Goal: Navigation & Orientation: Find specific page/section

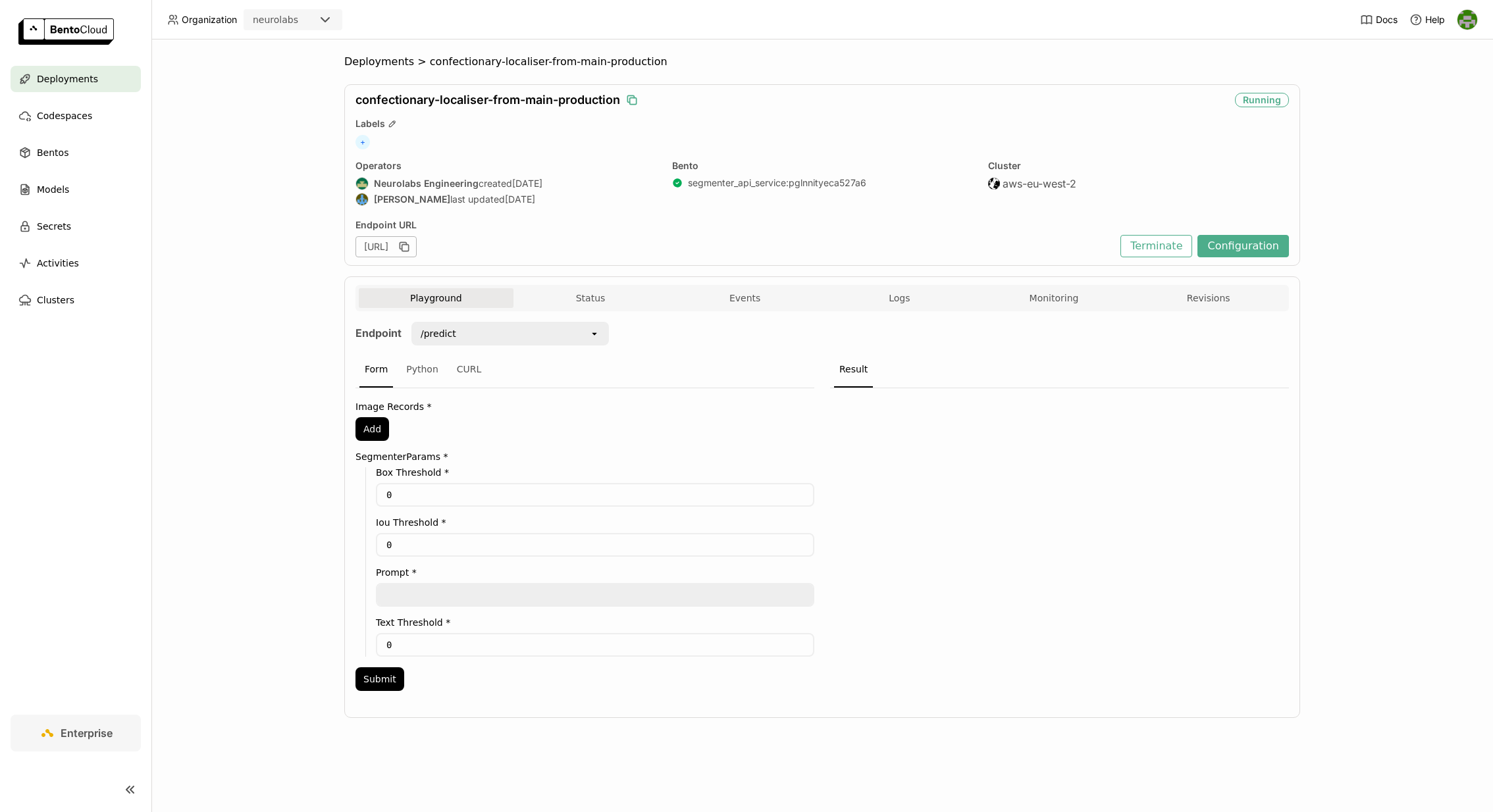
click at [633, 96] on icon "button" at bounding box center [632, 100] width 13 height 13
click at [571, 287] on div "Playground Status Events Logs Monitoring Revisions" at bounding box center [822, 298] width 934 height 26
click at [571, 299] on button "Status" at bounding box center [590, 298] width 155 height 20
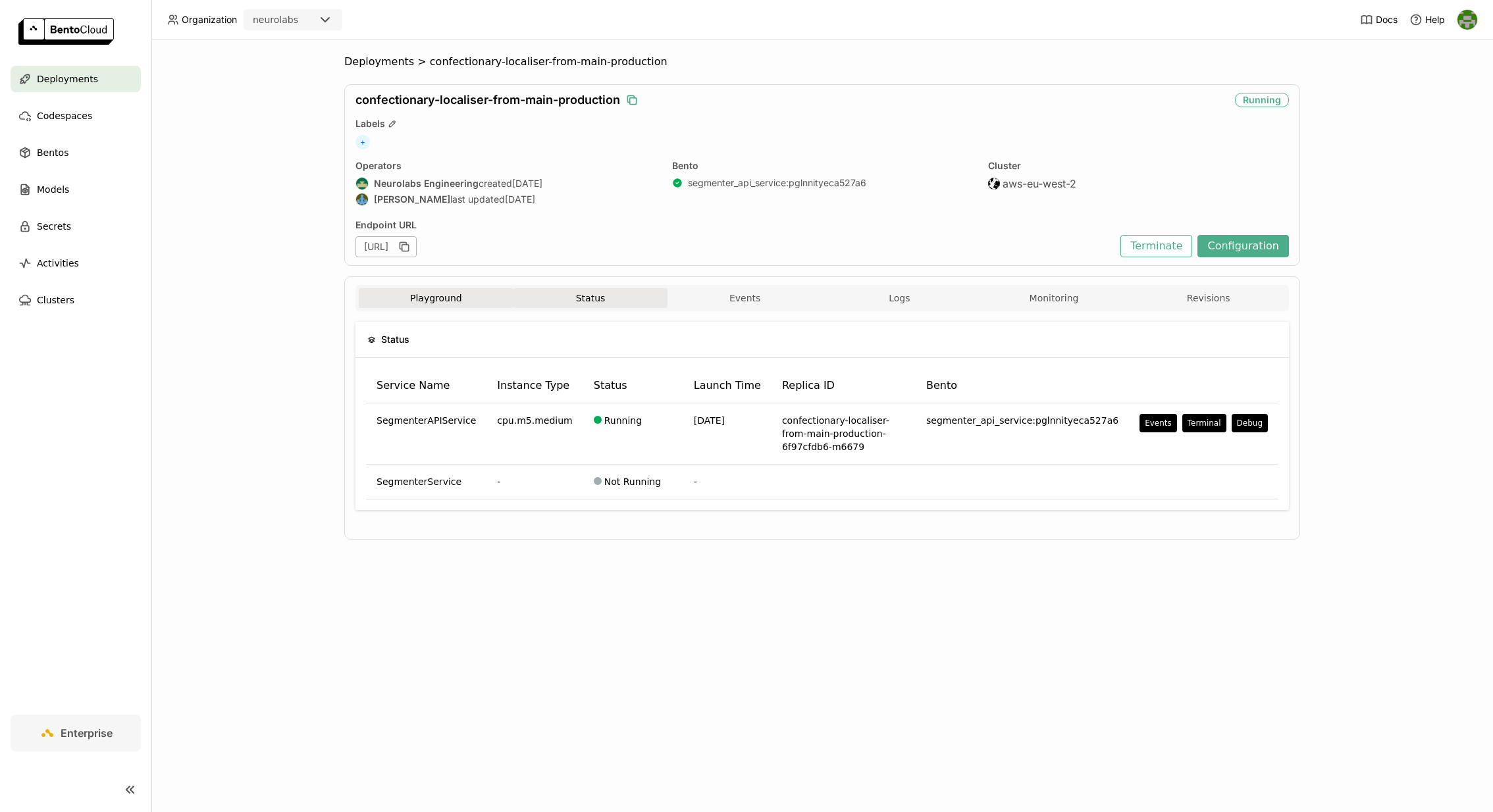
click at [451, 288] on button "Playground" at bounding box center [436, 298] width 155 height 20
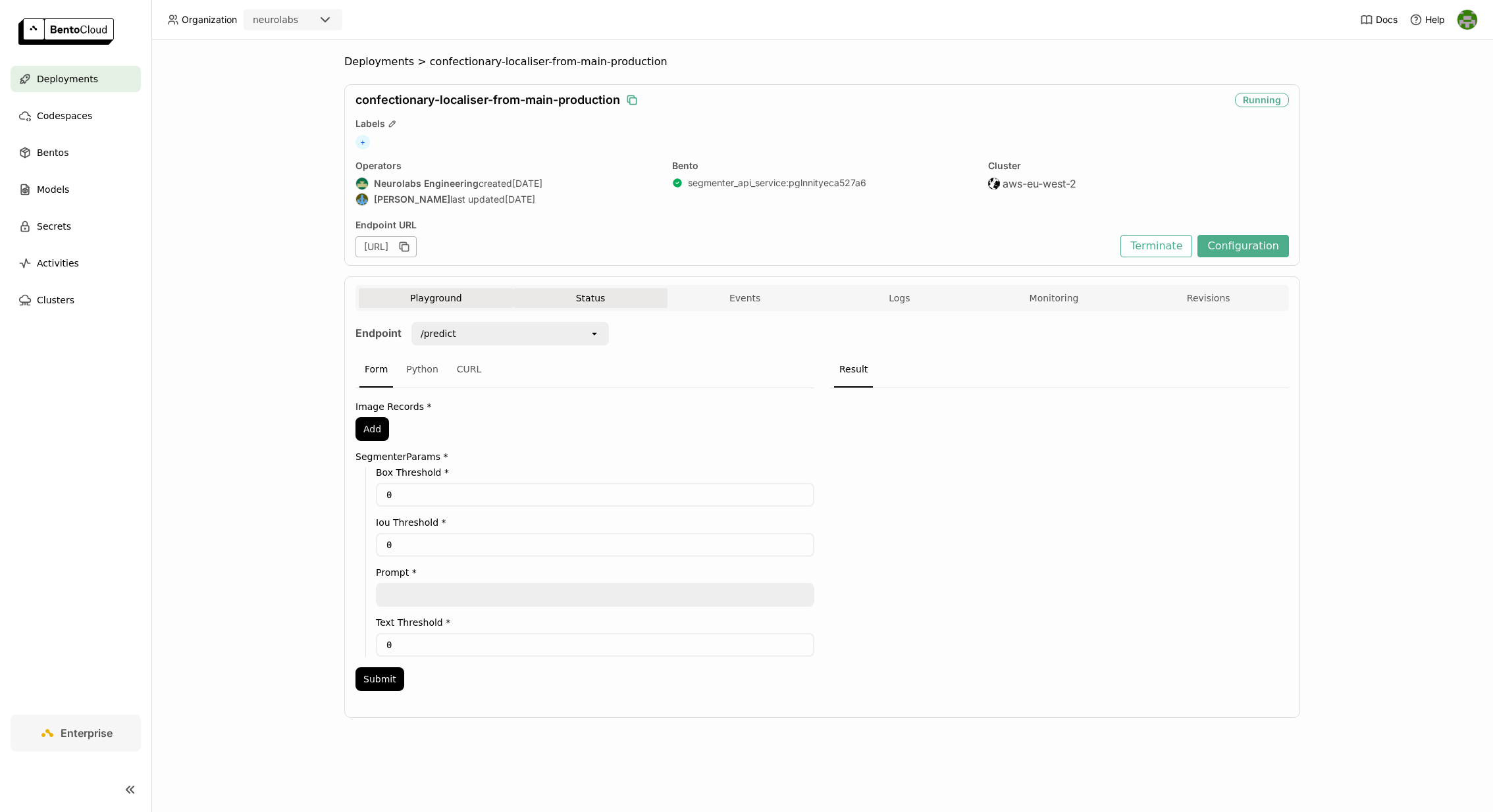
click at [571, 292] on button "Status" at bounding box center [590, 298] width 155 height 20
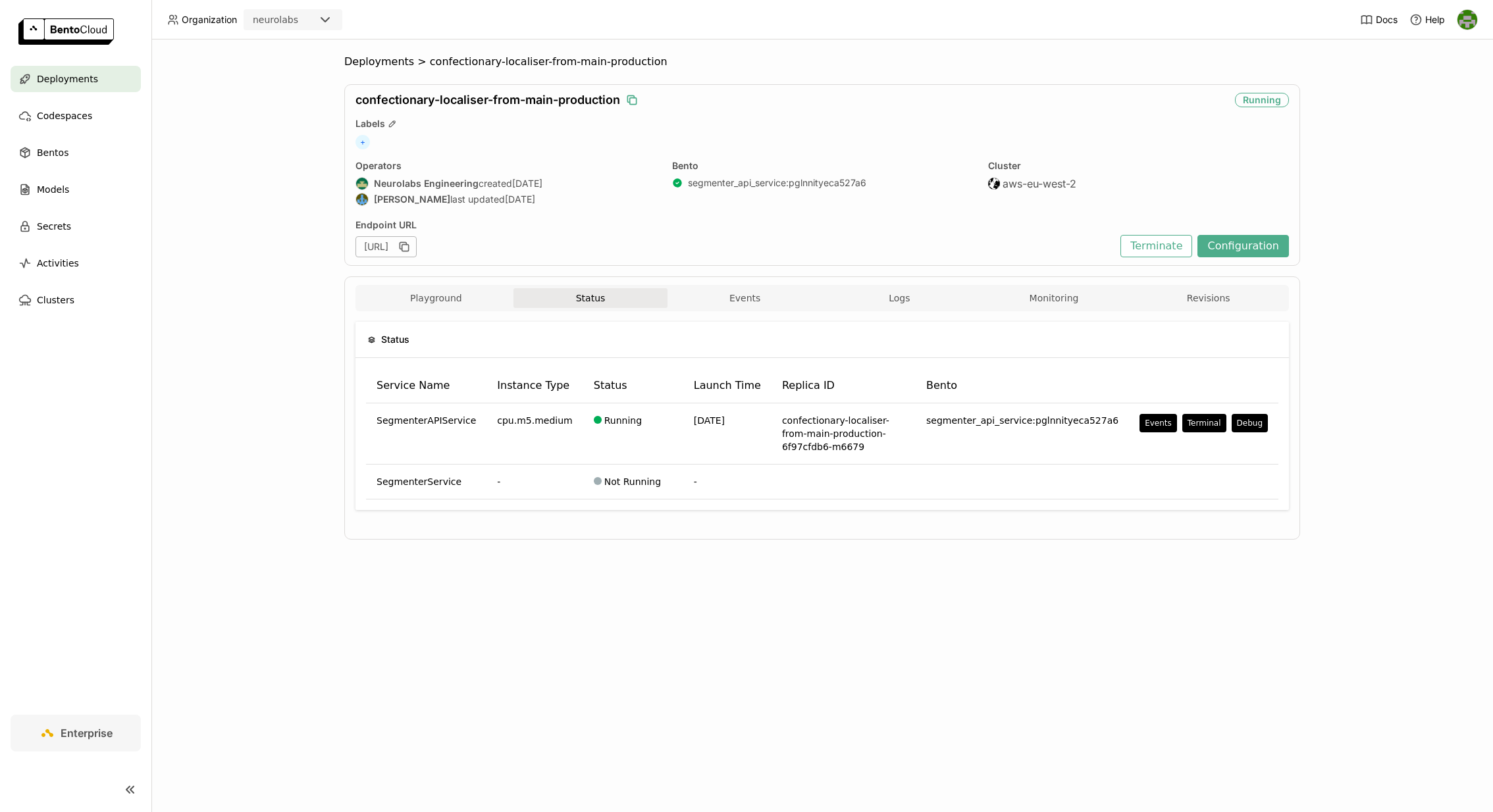
drag, startPoint x: 595, startPoint y: 248, endPoint x: 396, endPoint y: 245, distance: 199.0
click at [396, 246] on div "[URL]" at bounding box center [386, 247] width 61 height 21
copy div "confectionary-localiser-from-main-production"
click at [417, 247] on div "[URL]" at bounding box center [386, 247] width 61 height 21
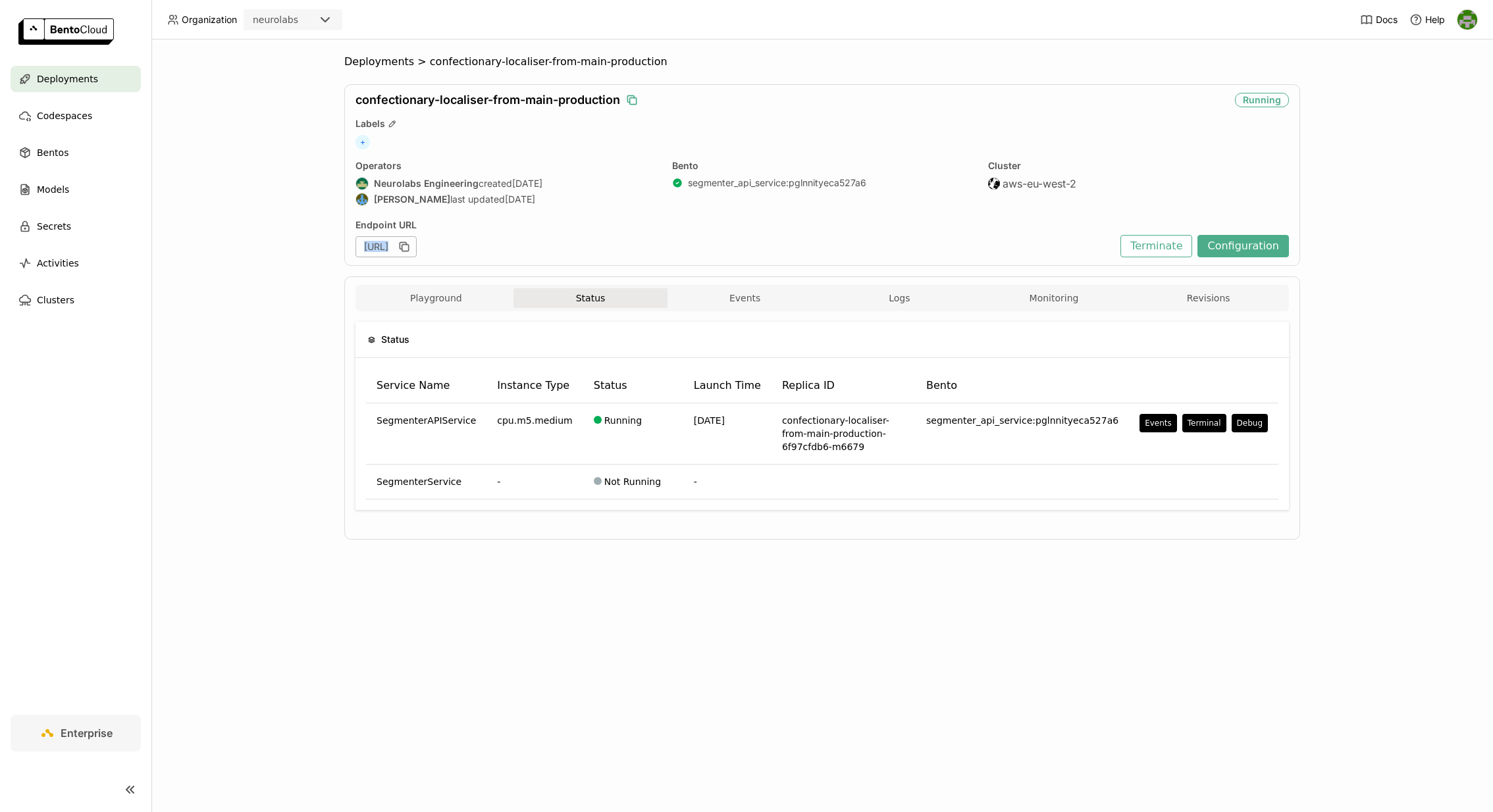
click at [417, 247] on div "[URL]" at bounding box center [386, 247] width 61 height 21
click at [417, 244] on div "[URL]" at bounding box center [386, 247] width 61 height 21
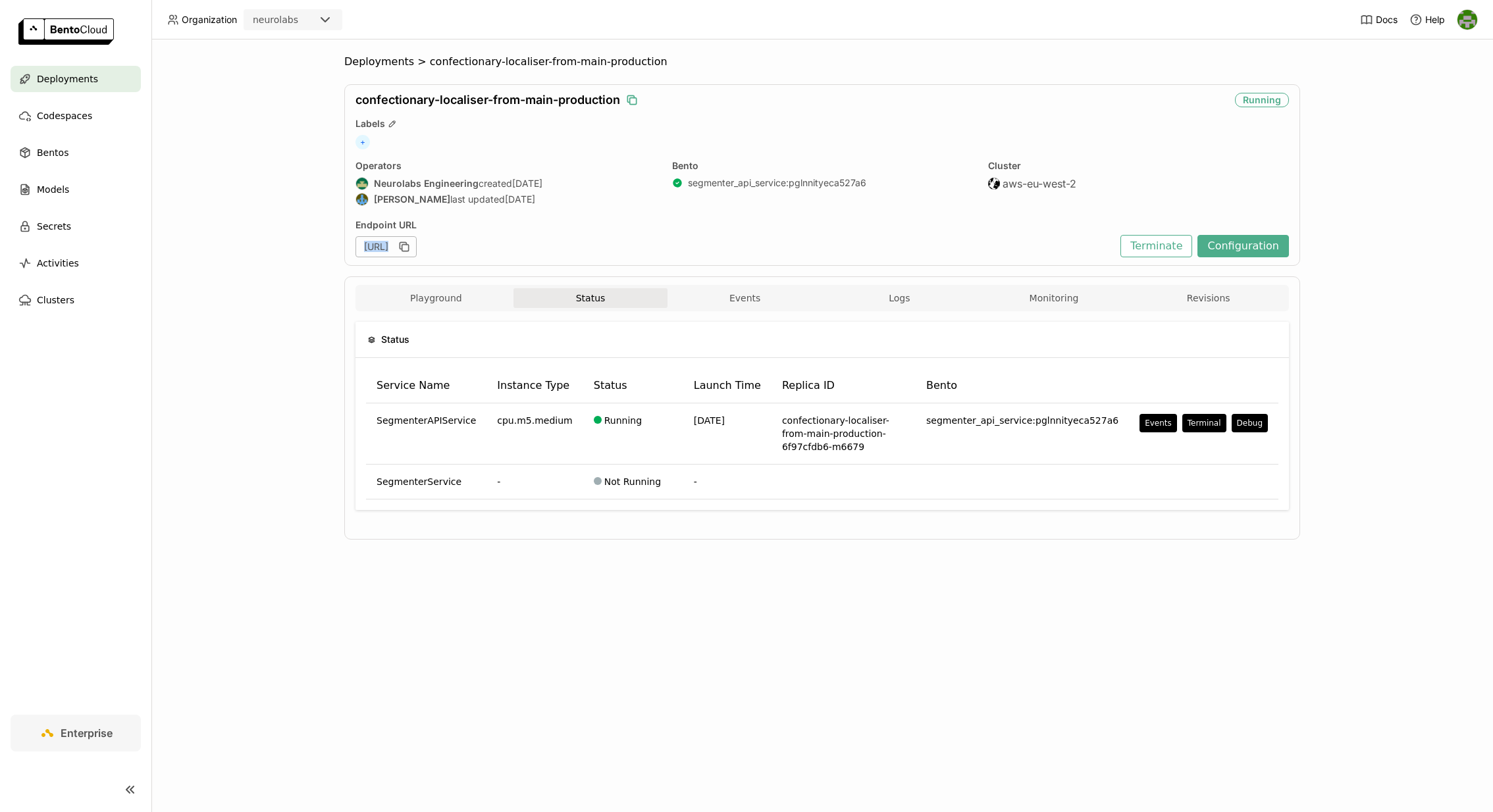
click at [56, 76] on span "Deployments" at bounding box center [67, 79] width 61 height 16
